Goal: Task Accomplishment & Management: Manage account settings

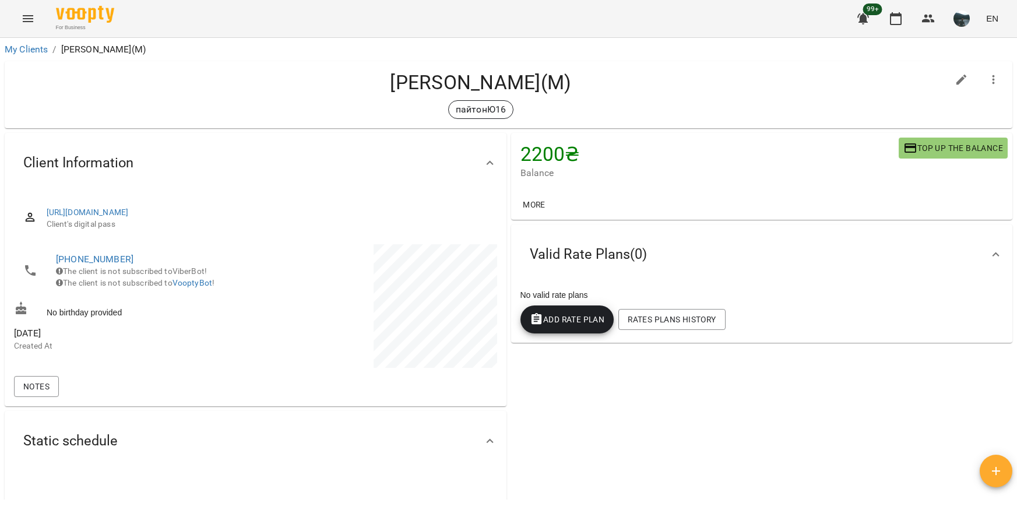
click at [29, 23] on icon "Menu" at bounding box center [28, 19] width 14 height 14
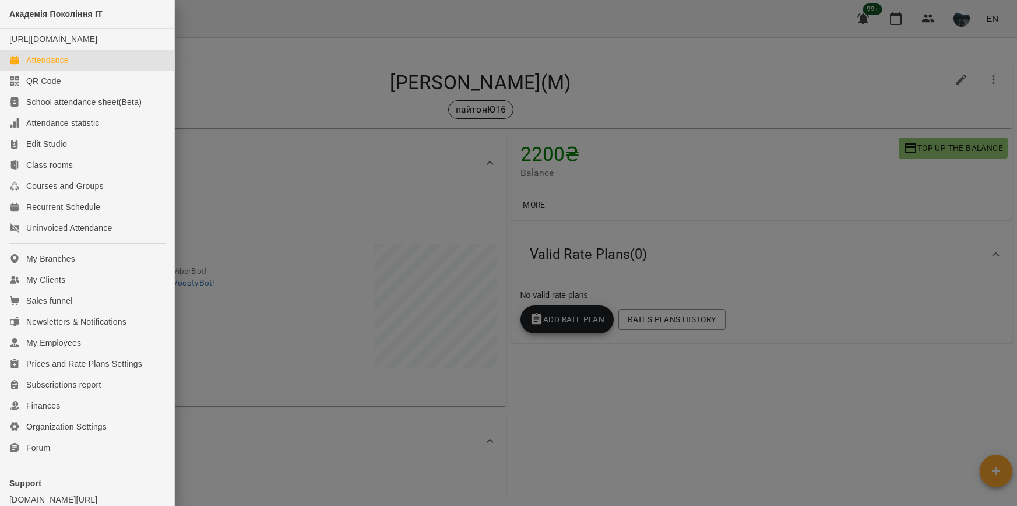
click at [93, 70] on link "Attendance" at bounding box center [87, 60] width 174 height 21
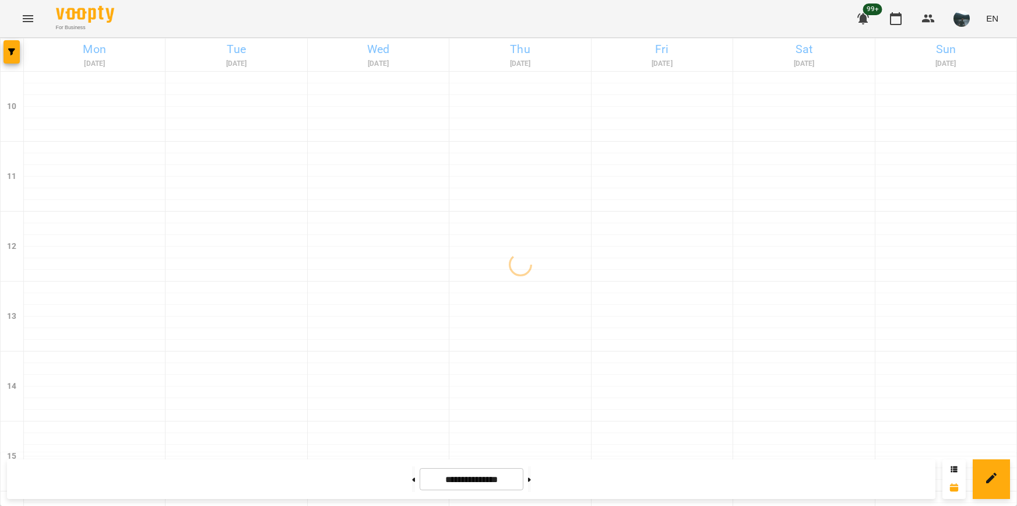
click at [16, 54] on span "button" at bounding box center [11, 51] width 16 height 7
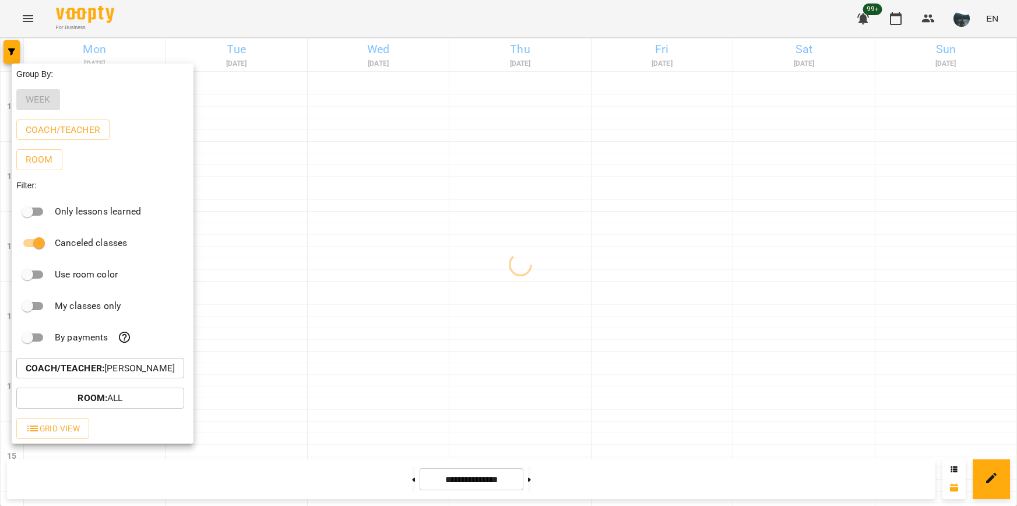
click at [118, 375] on p "Coach/Teacher : [PERSON_NAME]" at bounding box center [100, 368] width 149 height 14
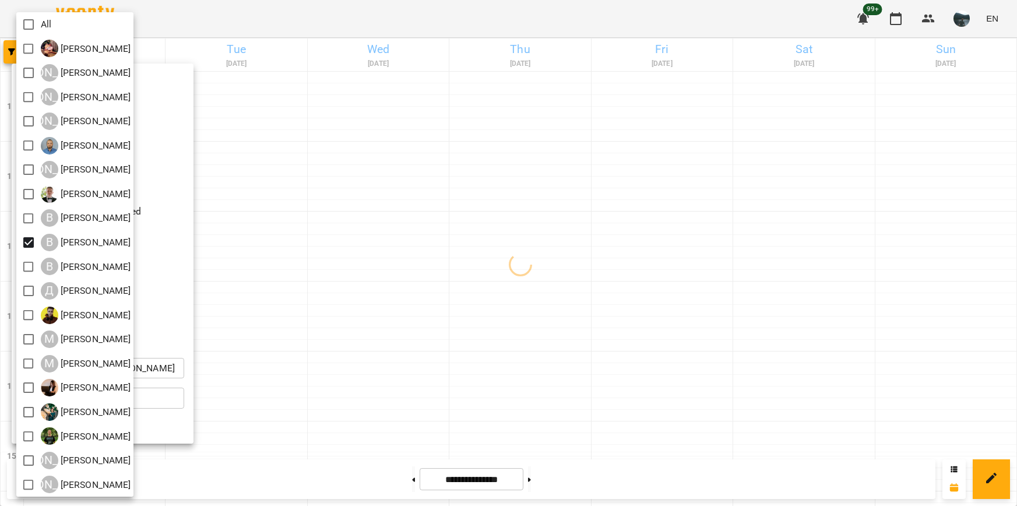
click at [378, 249] on div at bounding box center [508, 253] width 1017 height 506
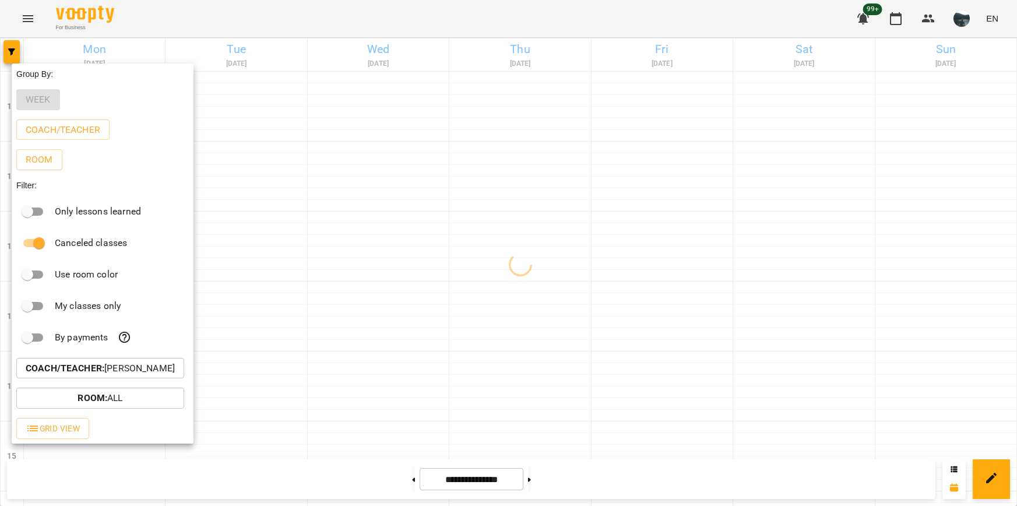
click at [378, 249] on div at bounding box center [508, 253] width 1017 height 506
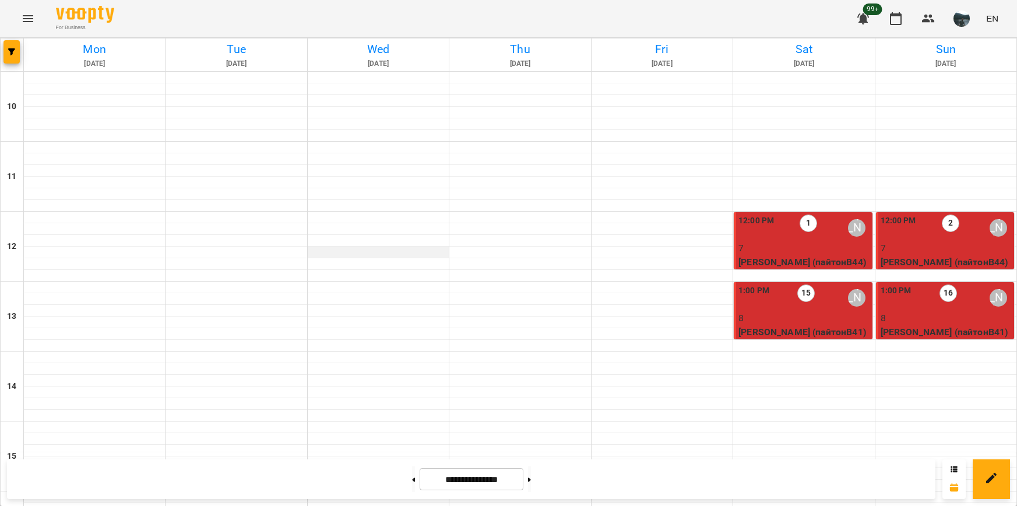
scroll to position [466, 0]
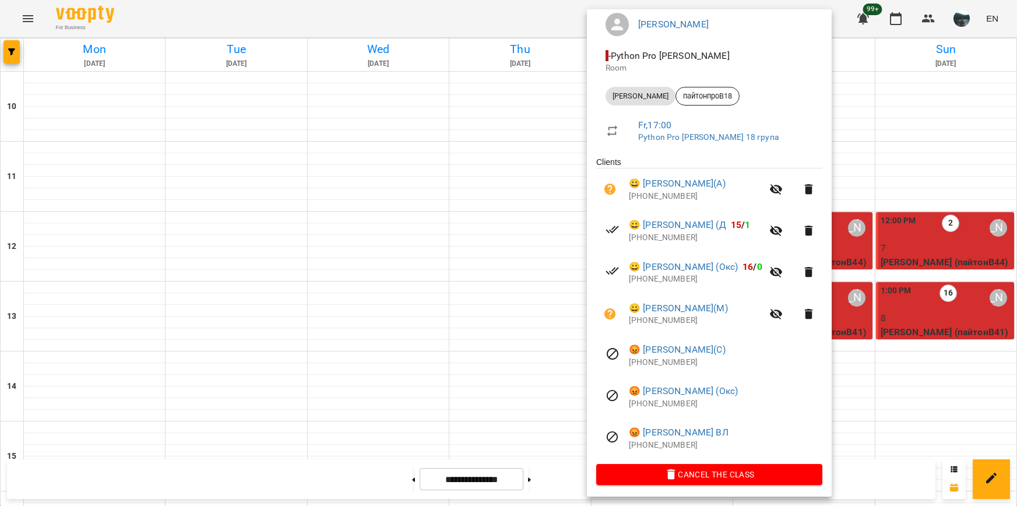
scroll to position [107, 0]
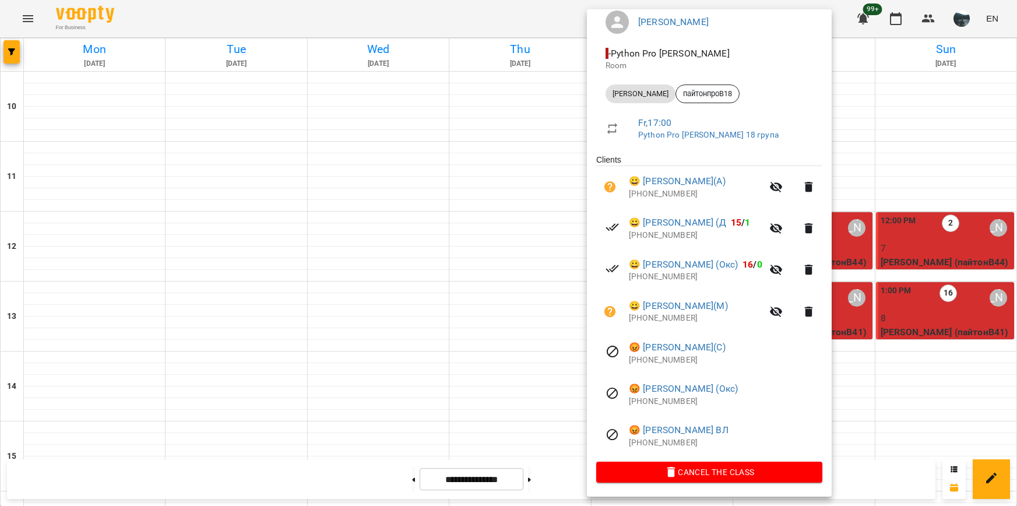
click at [885, 243] on div at bounding box center [508, 253] width 1017 height 506
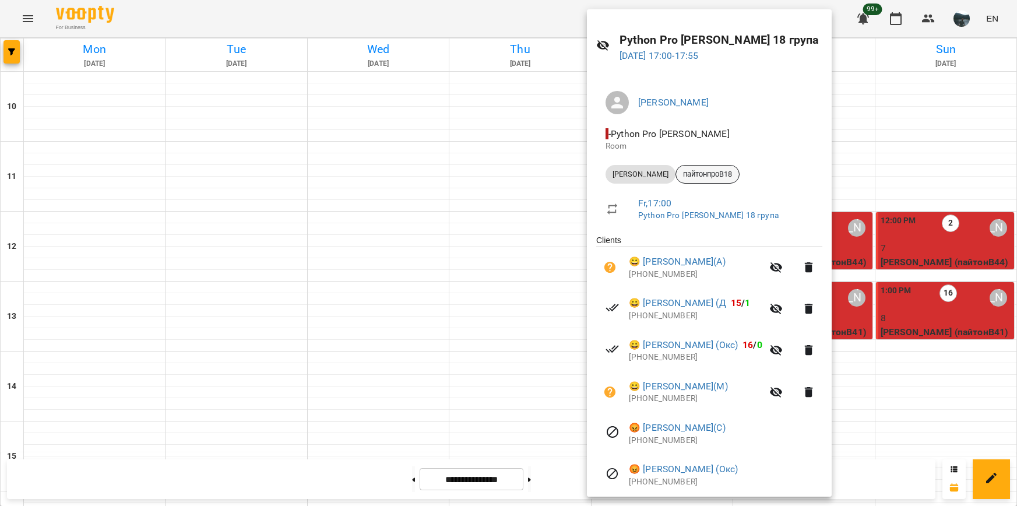
scroll to position [58, 0]
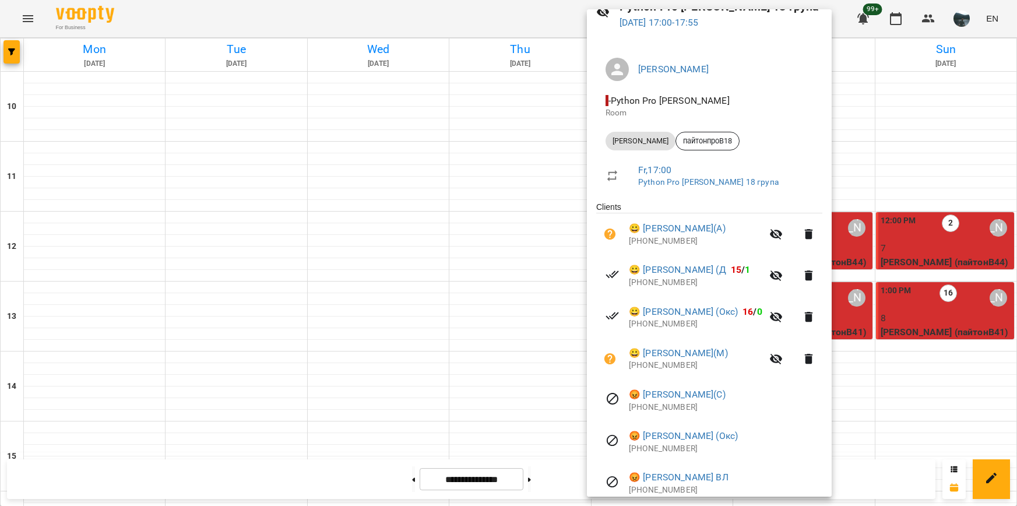
click at [375, 124] on div at bounding box center [508, 253] width 1017 height 506
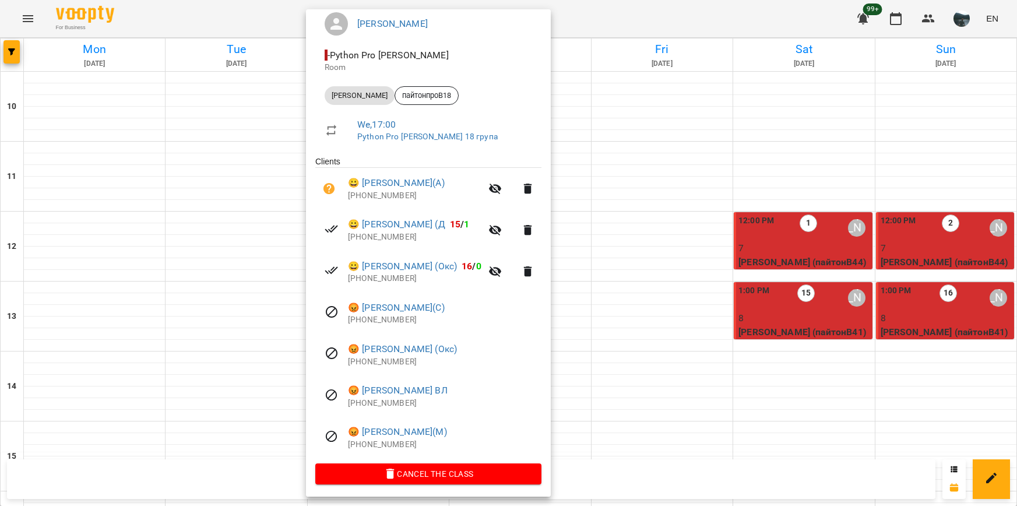
scroll to position [107, 0]
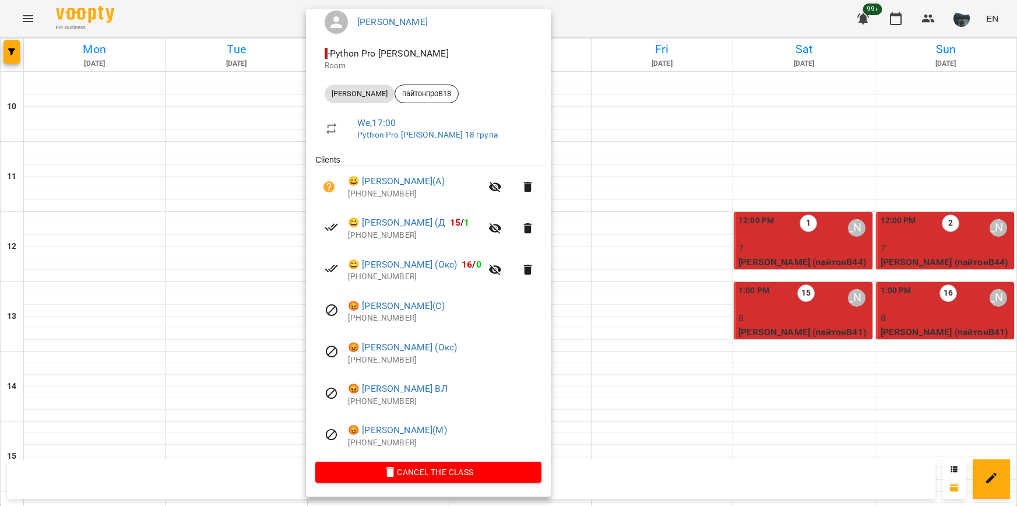
click at [81, 122] on div at bounding box center [508, 253] width 1017 height 506
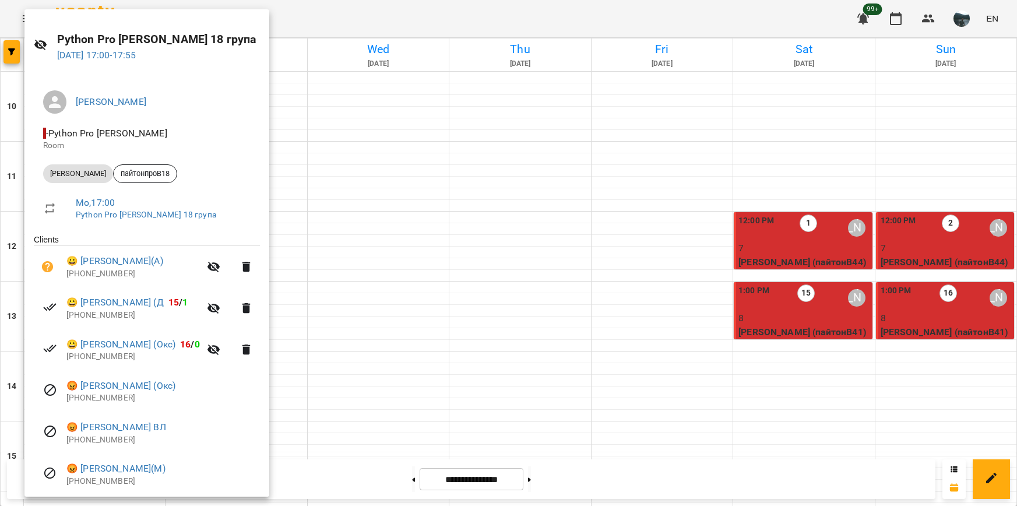
scroll to position [65, 0]
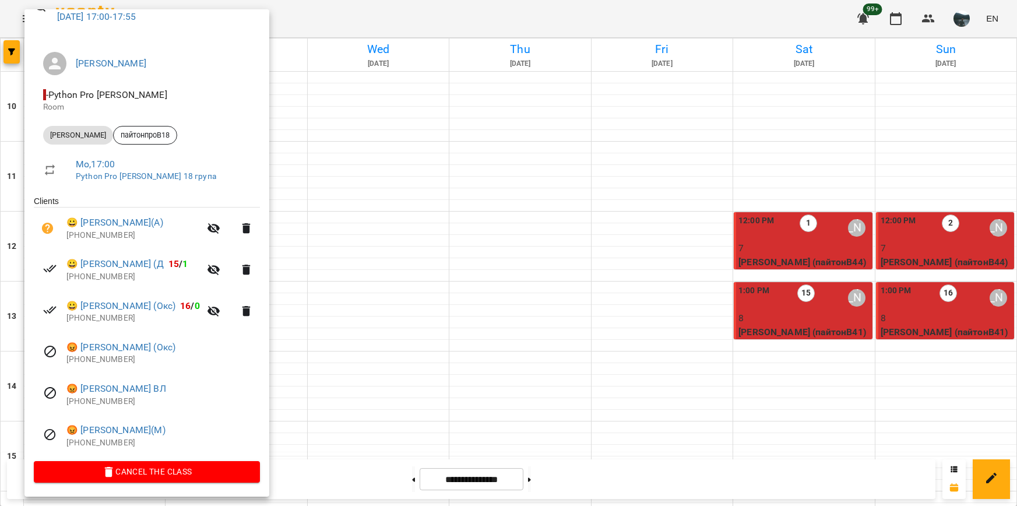
click at [876, 258] on div at bounding box center [508, 253] width 1017 height 506
